Goal: Book appointment/travel/reservation

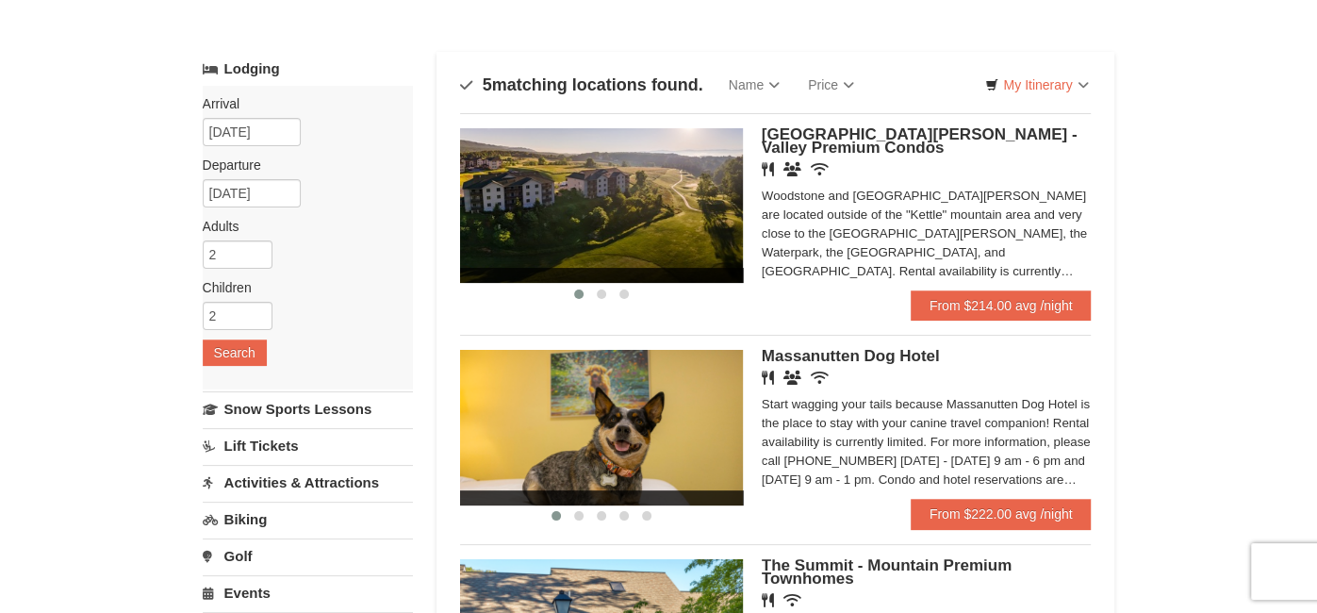
scroll to position [71, 0]
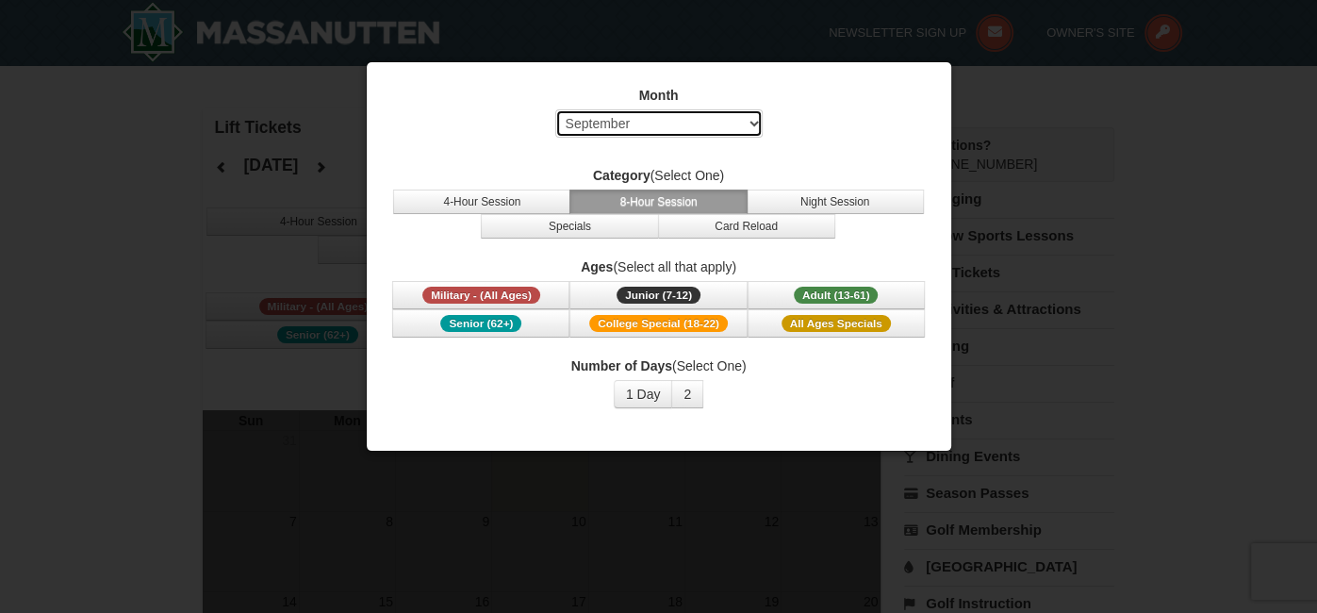
click at [758, 126] on select "Select September October November December January February March April May Jun…" at bounding box center [658, 123] width 207 height 28
select select "1"
click at [555, 109] on select "Select September October November December January February March April May Jun…" at bounding box center [658, 123] width 207 height 28
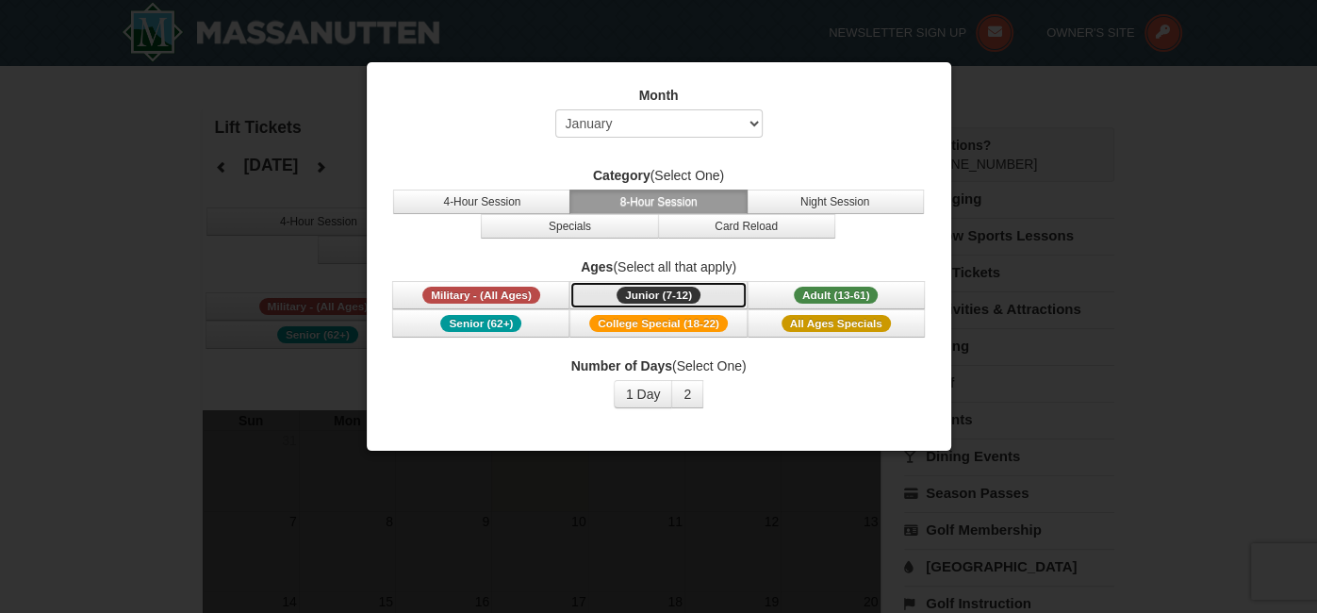
click at [640, 290] on span "Junior (7-12)" at bounding box center [658, 295] width 84 height 17
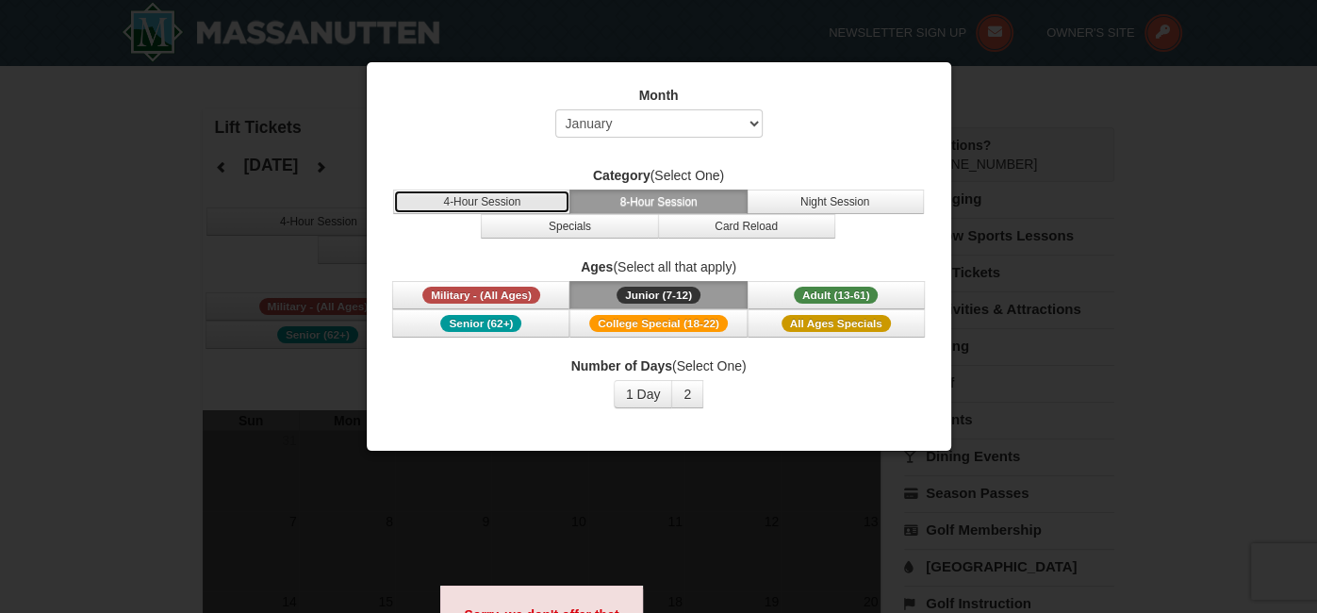
click at [517, 205] on button "4-Hour Session" at bounding box center [481, 201] width 177 height 25
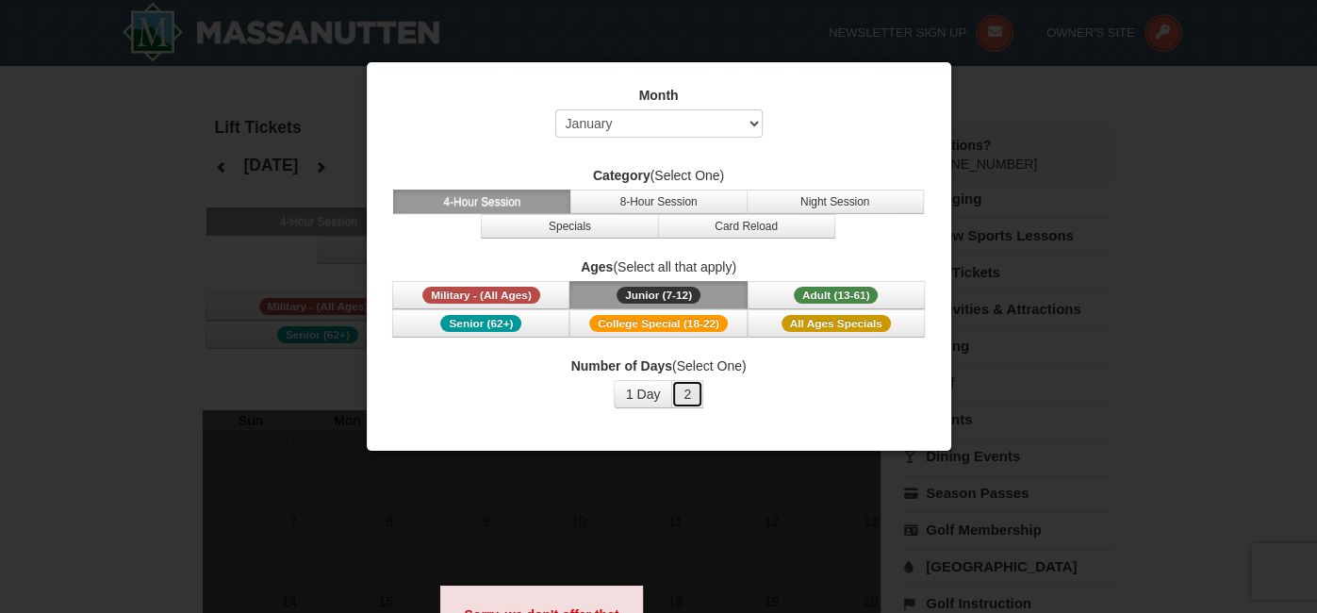
click at [683, 392] on button "2" at bounding box center [687, 394] width 32 height 28
